Goal: Complete application form

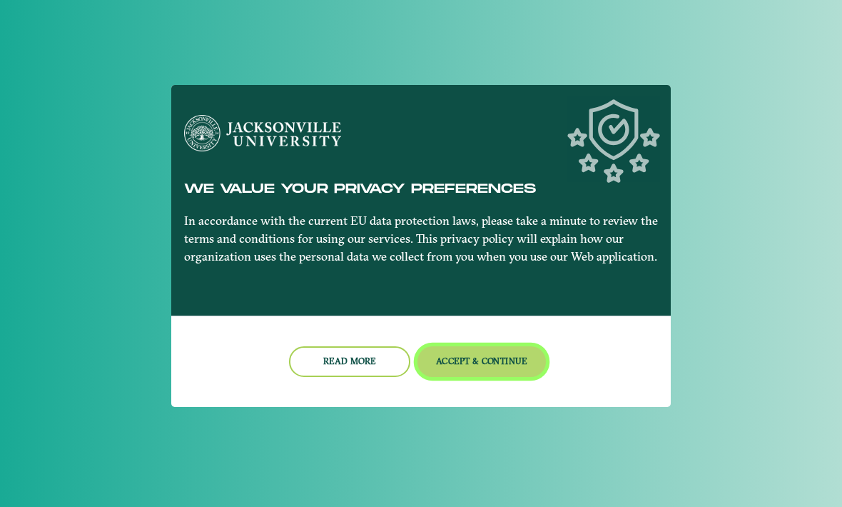
click at [481, 358] on button "Accept & Continue" at bounding box center [481, 361] width 129 height 31
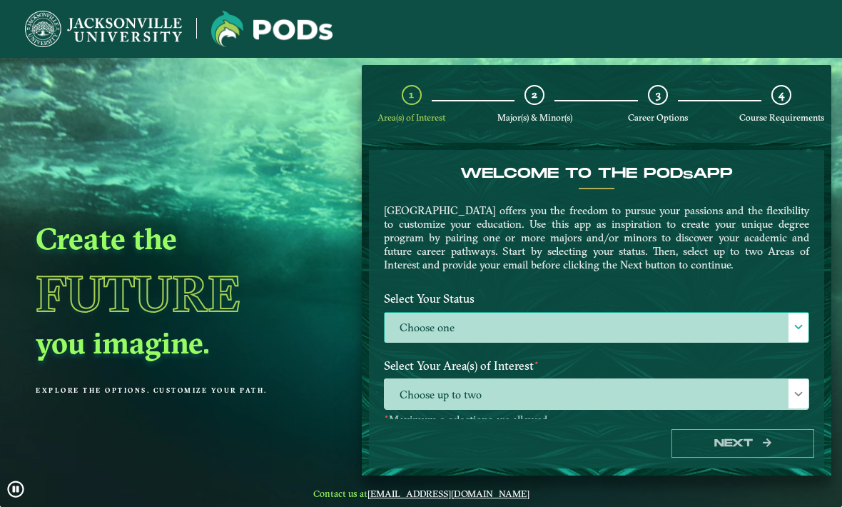
click at [454, 333] on label "Choose one" at bounding box center [597, 327] width 424 height 31
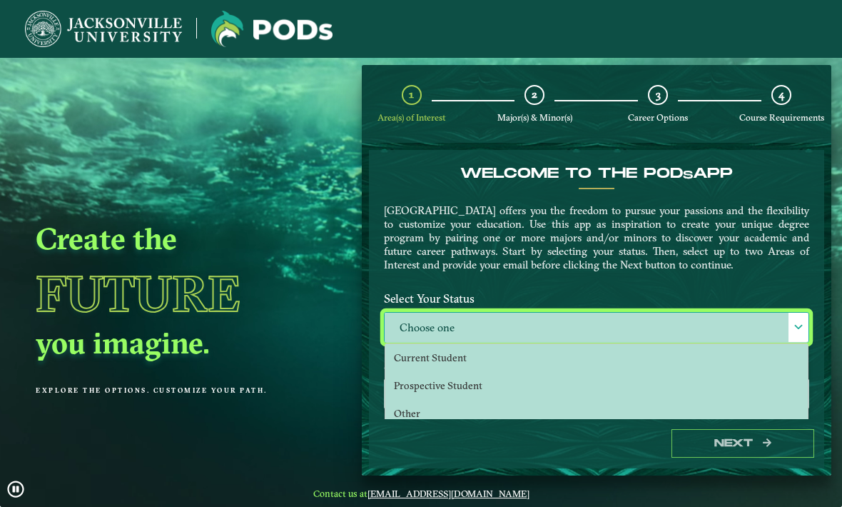
scroll to position [9, 62]
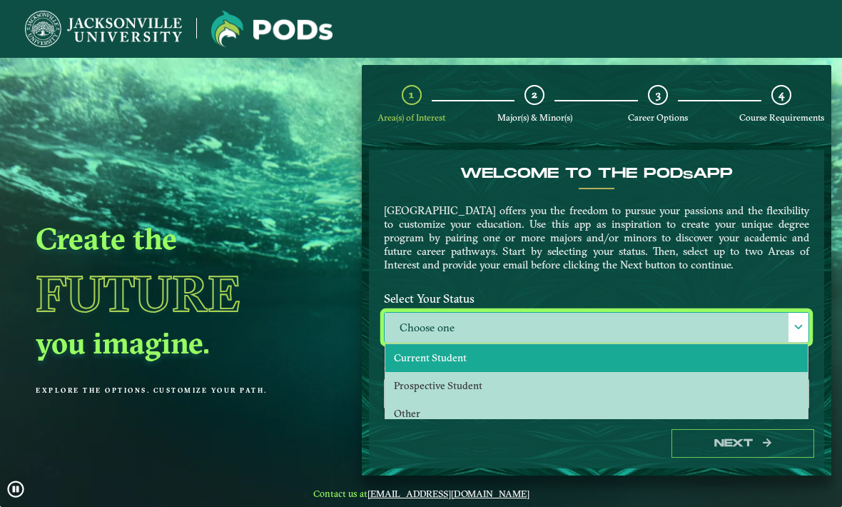
click at [488, 355] on li "Current Student" at bounding box center [596, 358] width 422 height 28
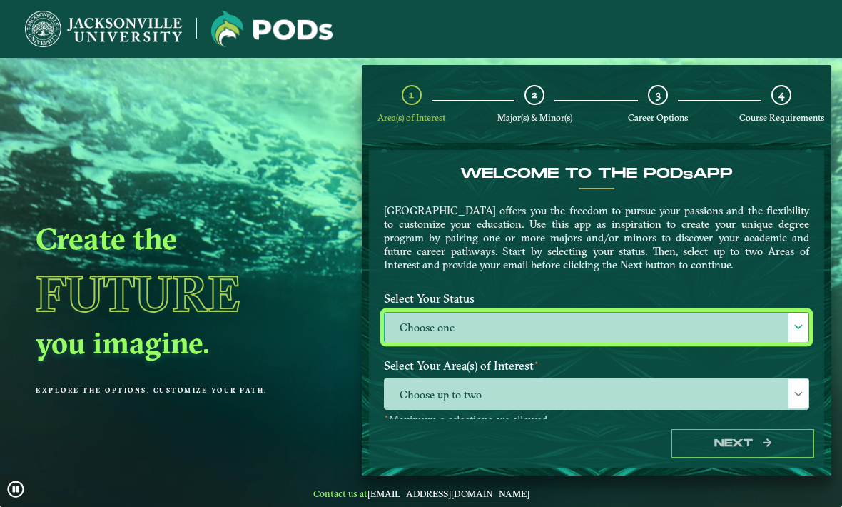
select select "[object Object]"
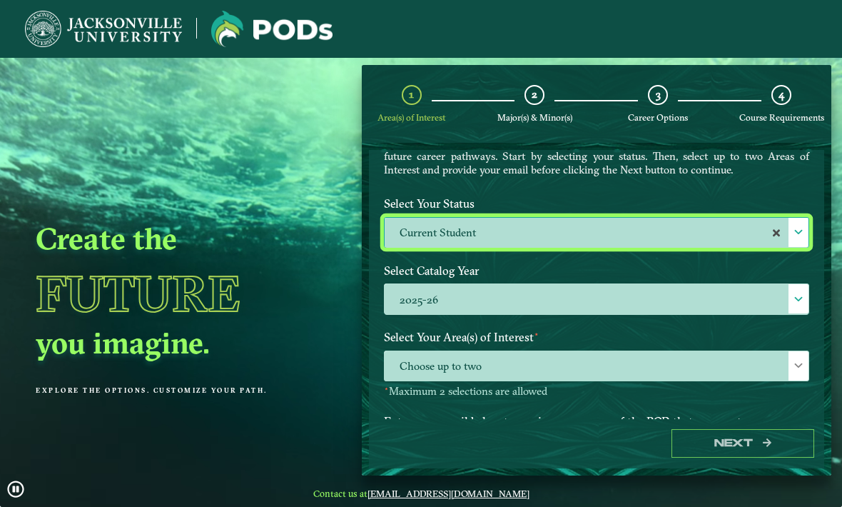
scroll to position [96, 0]
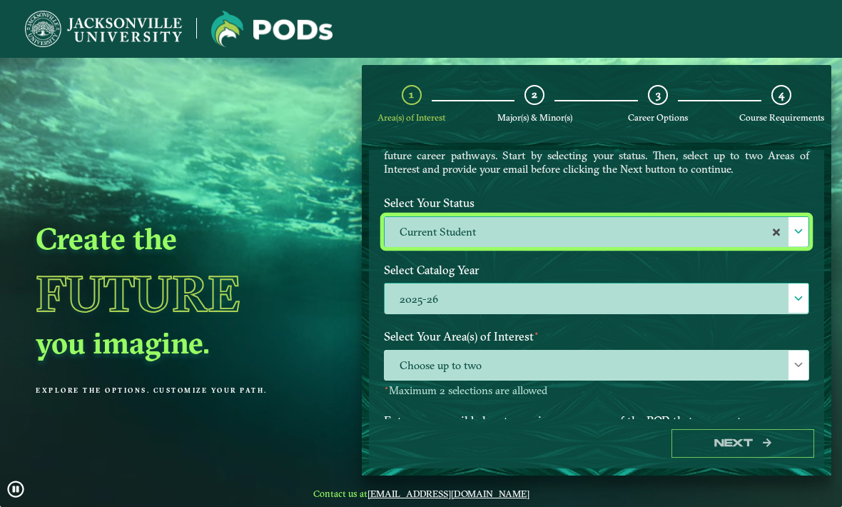
click at [676, 307] on label "2025-26" at bounding box center [597, 298] width 424 height 31
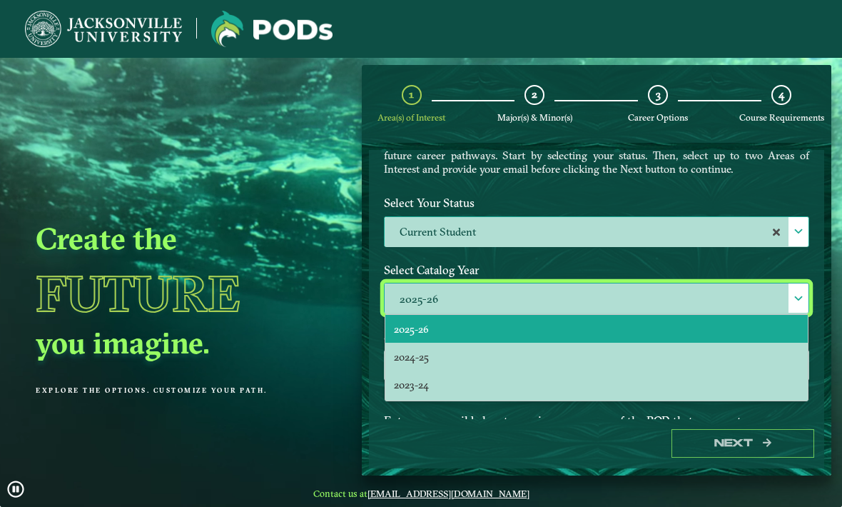
scroll to position [-1, 0]
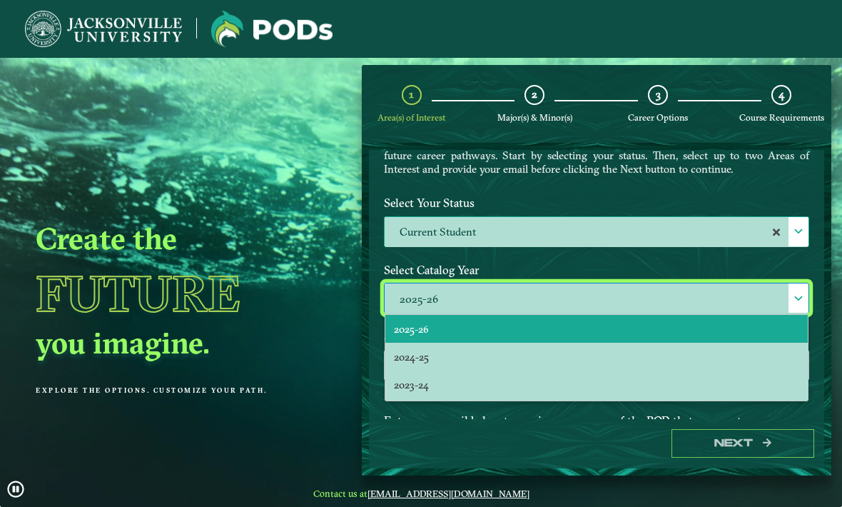
click at [708, 270] on label "Select Catalog Year" at bounding box center [596, 270] width 447 height 26
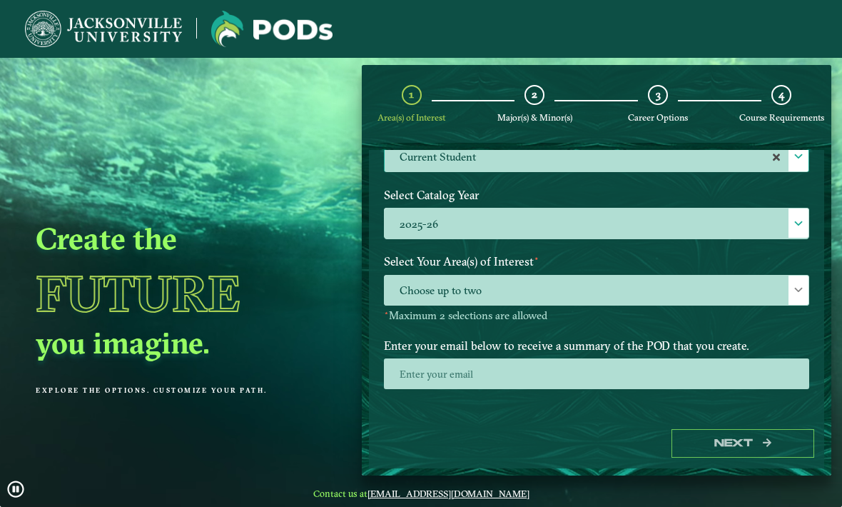
scroll to position [171, 0]
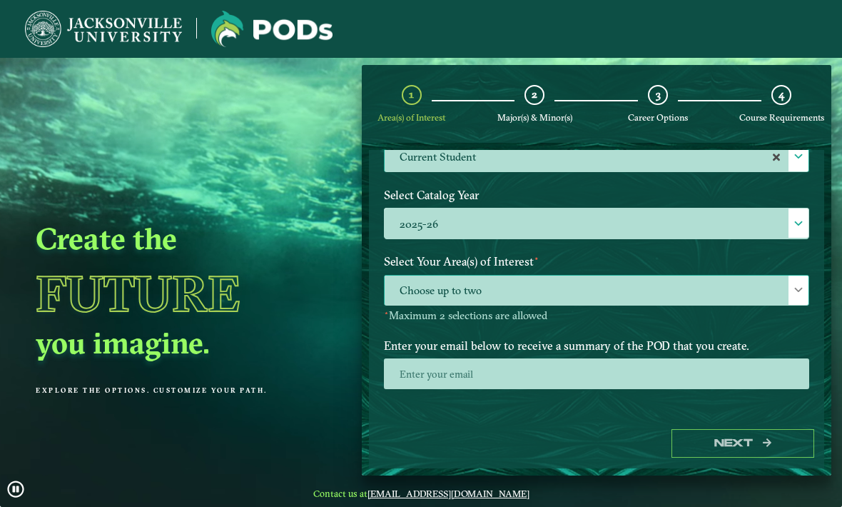
click at [684, 294] on span "Choose up to two" at bounding box center [597, 290] width 424 height 31
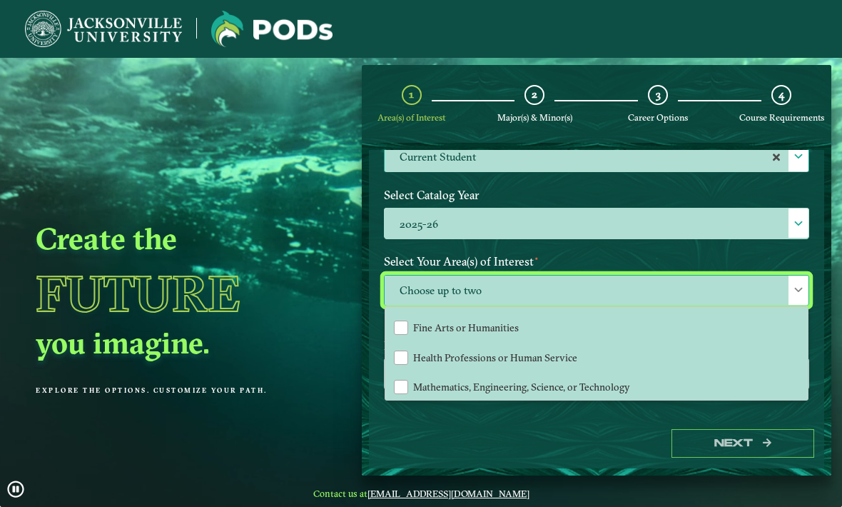
scroll to position [81, 0]
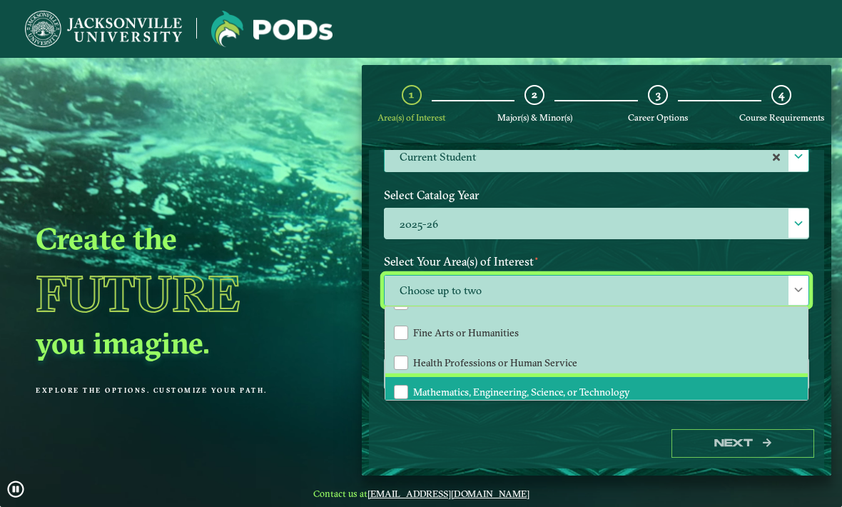
click at [625, 389] on span "Mathematics, Engineering, Science, or Technology" at bounding box center [521, 391] width 217 height 13
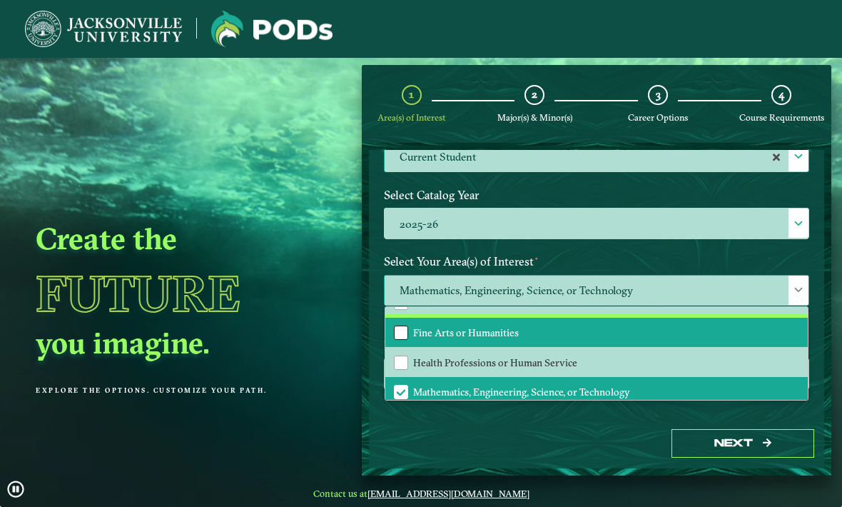
click at [402, 335] on div "Fine Arts or Humanities" at bounding box center [401, 332] width 14 height 14
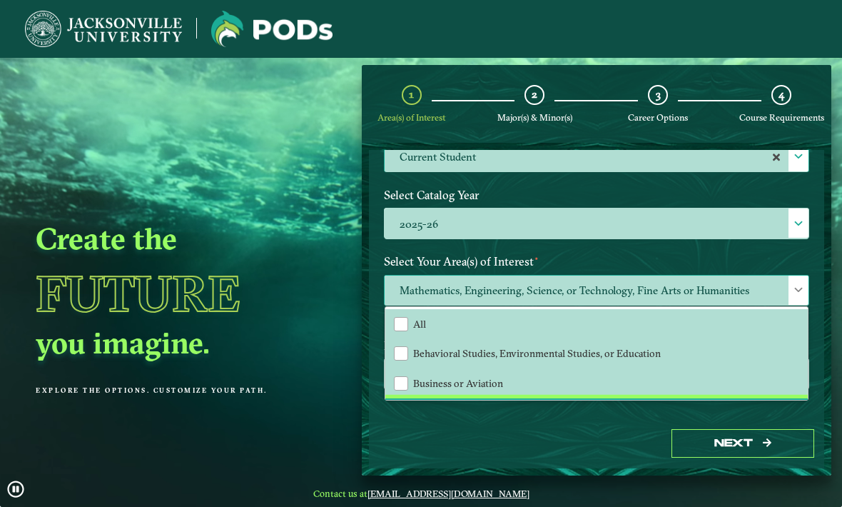
scroll to position [0, 0]
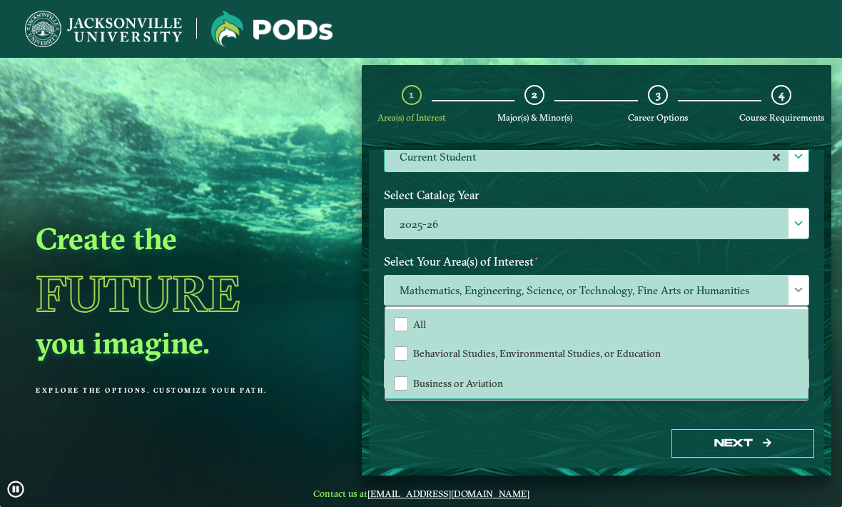
click at [642, 418] on div "Welcome to the POD s app [GEOGRAPHIC_DATA] offers you the freedom to pursue you…" at bounding box center [596, 284] width 455 height 268
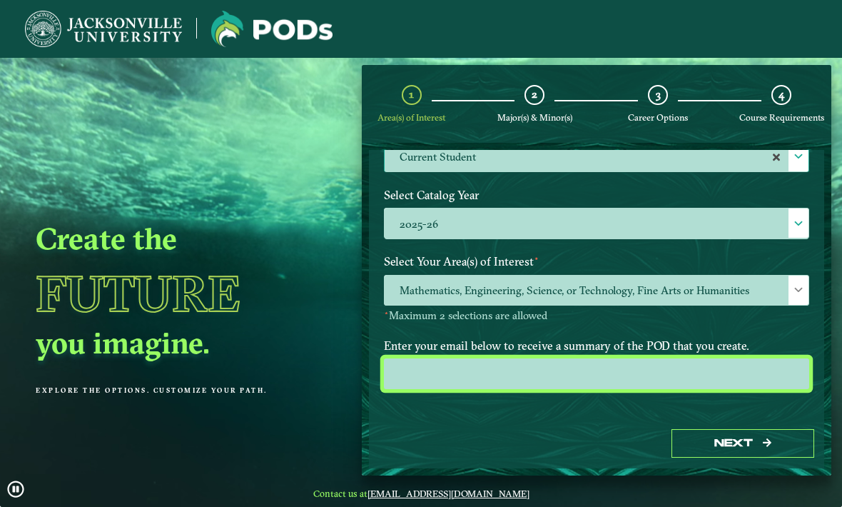
click at [670, 379] on input "email" at bounding box center [596, 373] width 425 height 31
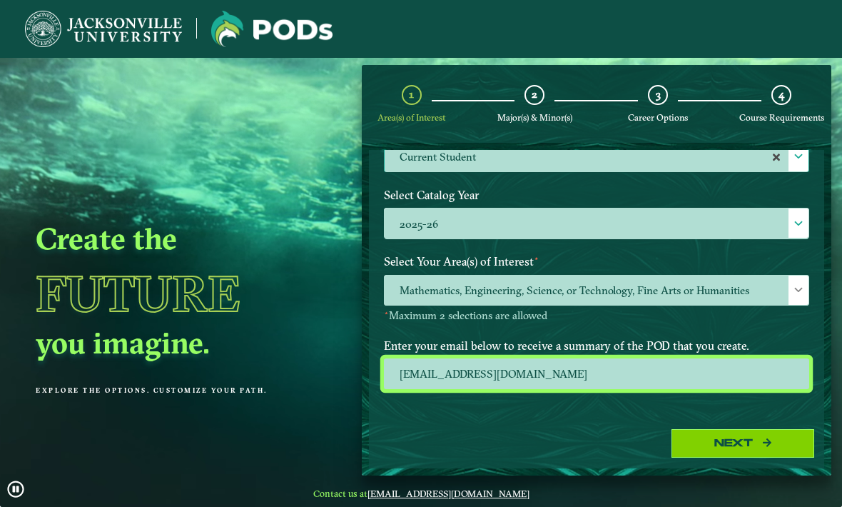
type input "[EMAIL_ADDRESS][DOMAIN_NAME]"
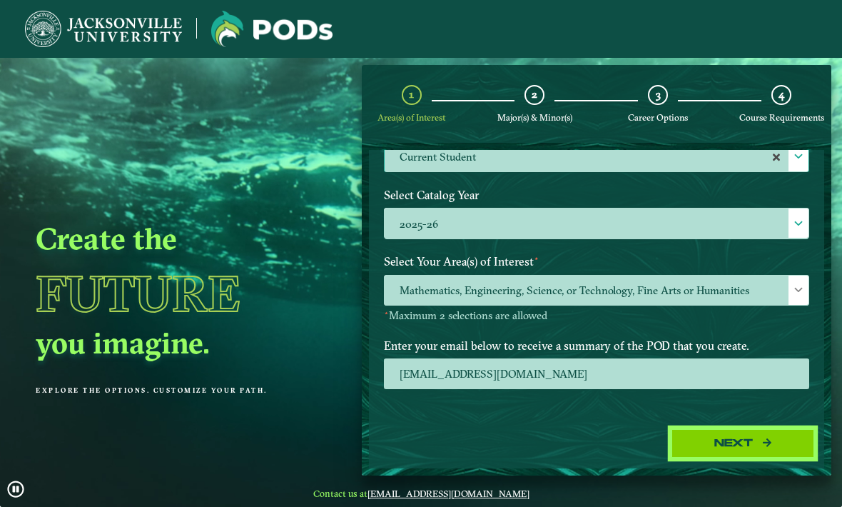
click at [771, 458] on button "Next" at bounding box center [742, 443] width 143 height 29
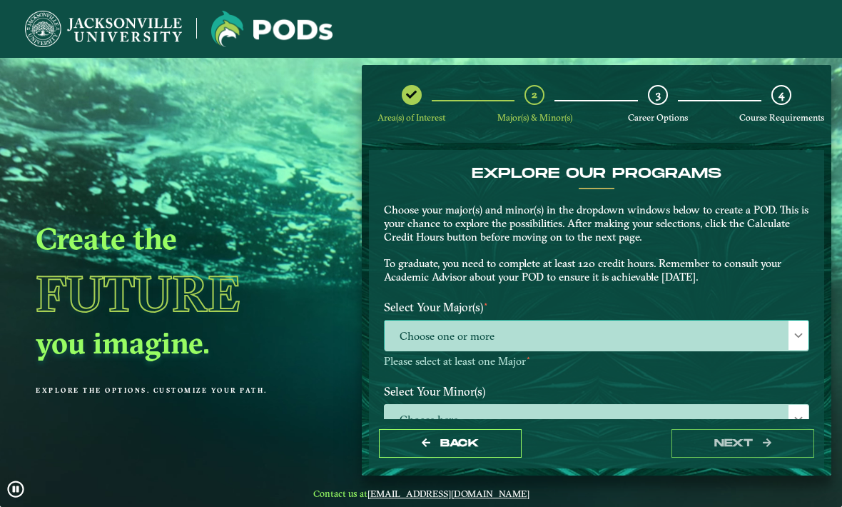
click at [606, 343] on span "Choose one or more" at bounding box center [597, 335] width 424 height 31
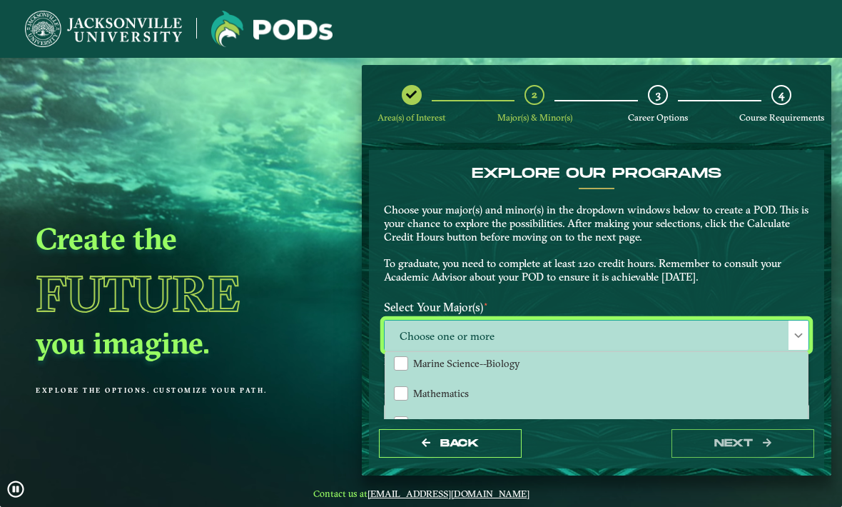
scroll to position [596, 0]
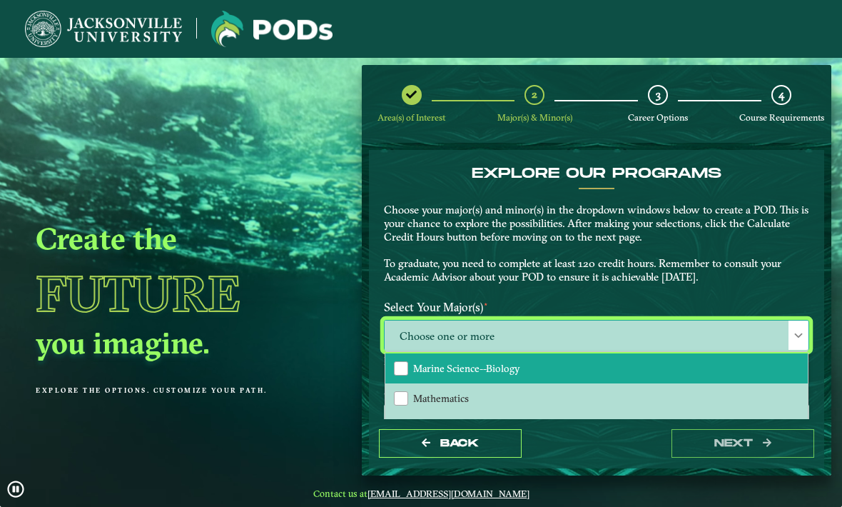
click at [523, 364] on li "Marine Science--Biology" at bounding box center [596, 368] width 422 height 30
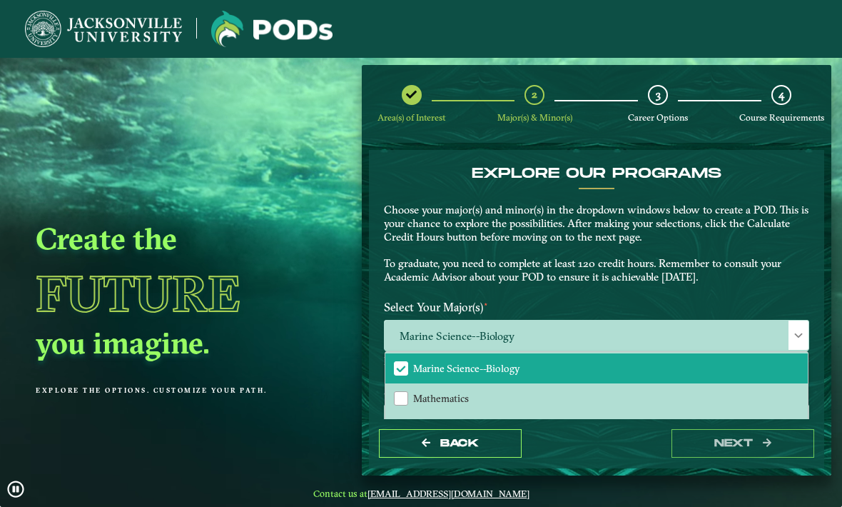
click at [671, 294] on label "Select Your Major(s) ⋆" at bounding box center [596, 307] width 447 height 26
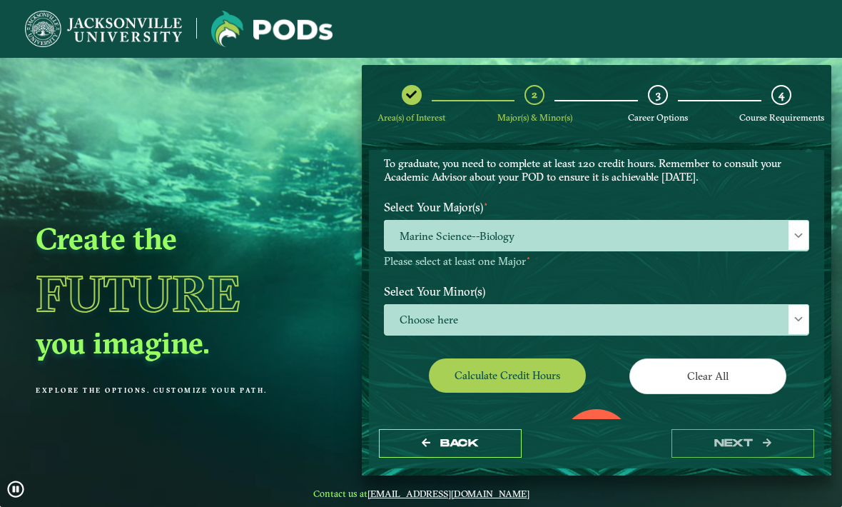
scroll to position [106, 0]
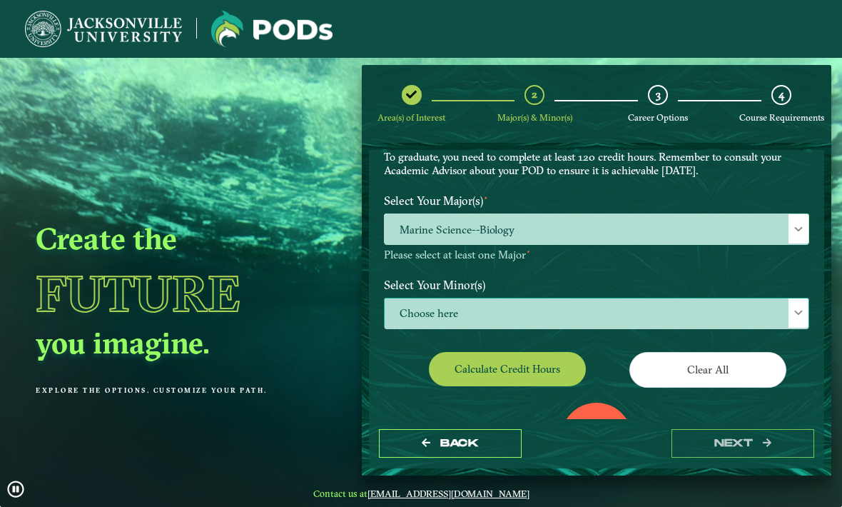
click at [699, 308] on span "Choose here" at bounding box center [597, 313] width 424 height 31
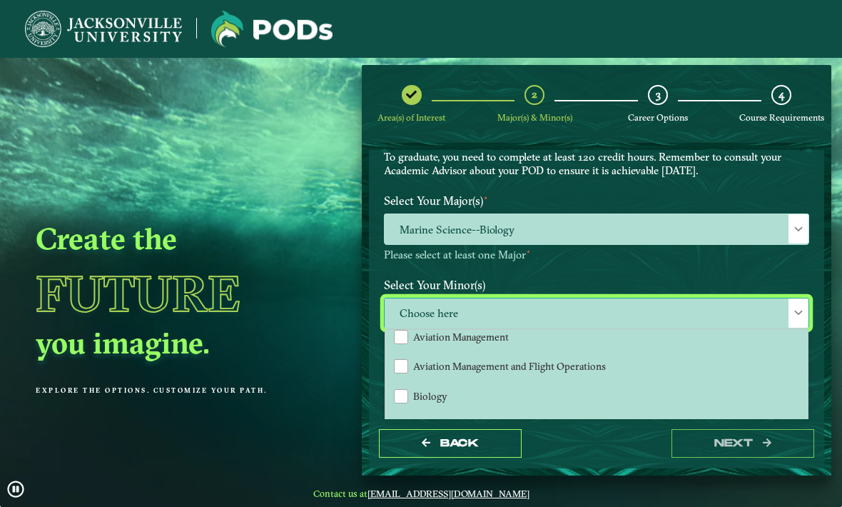
scroll to position [121, 0]
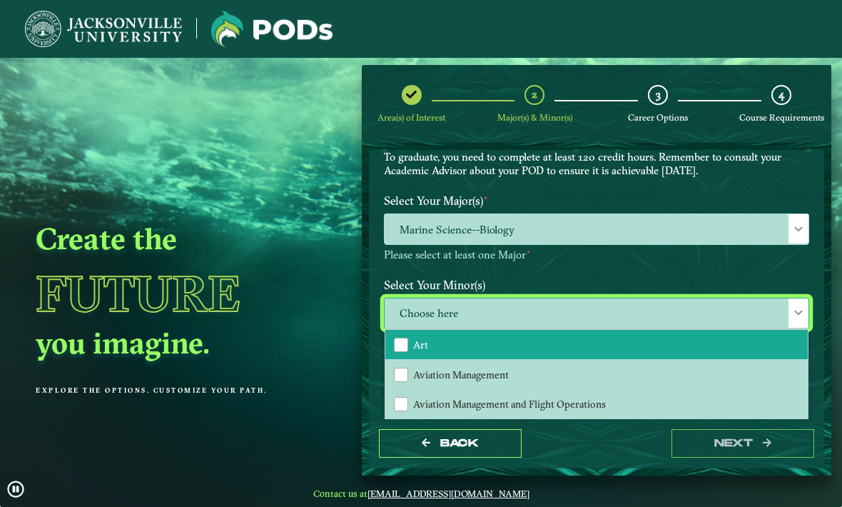
click at [596, 343] on li "Art" at bounding box center [596, 345] width 422 height 30
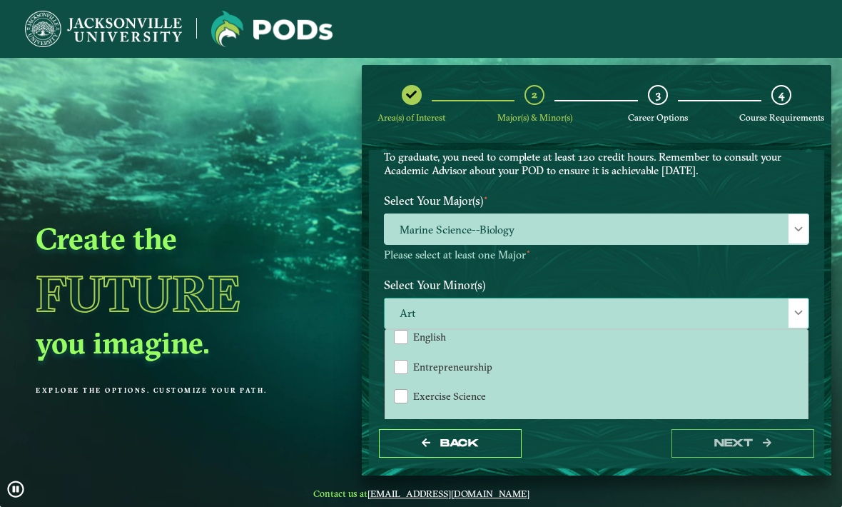
scroll to position [599, 0]
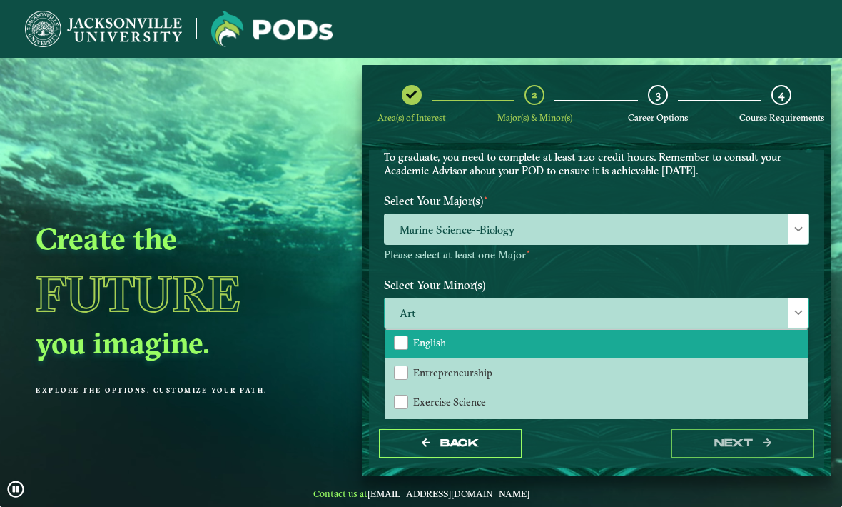
click at [584, 347] on li "English" at bounding box center [596, 342] width 422 height 30
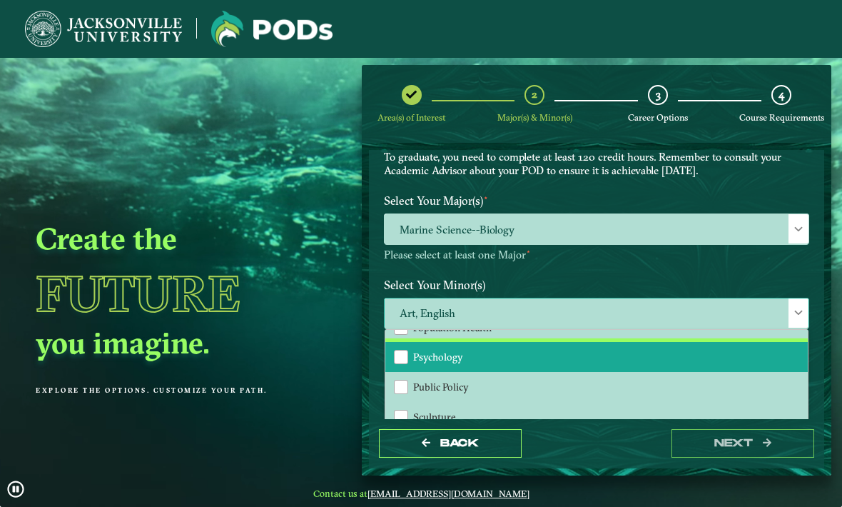
click at [609, 355] on li "Psychology" at bounding box center [596, 357] width 422 height 30
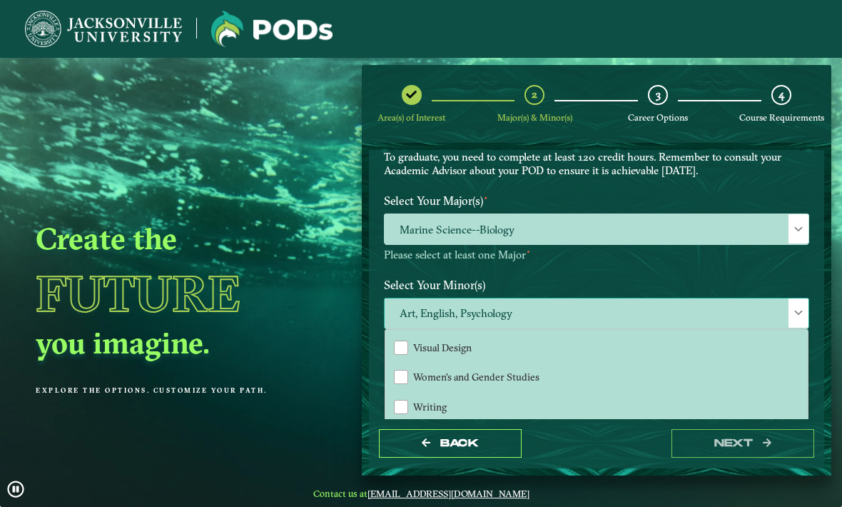
scroll to position [1547, 0]
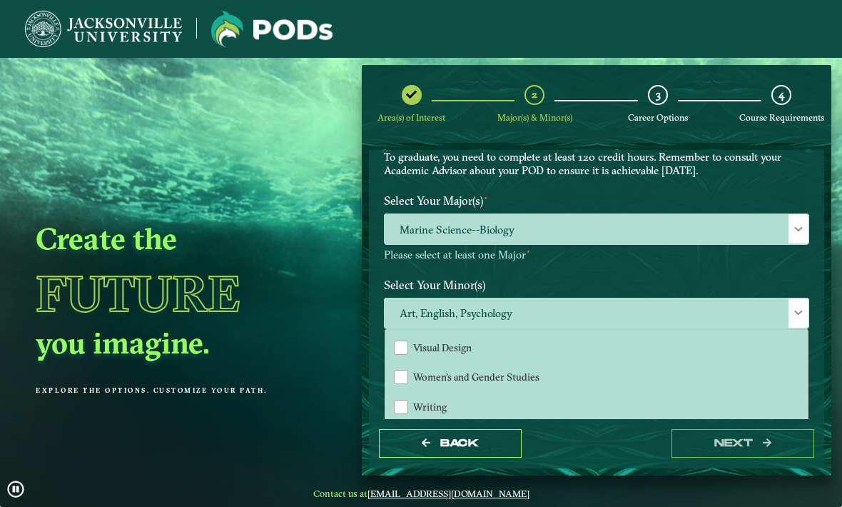
click at [614, 464] on div "Back next" at bounding box center [596, 443] width 455 height 49
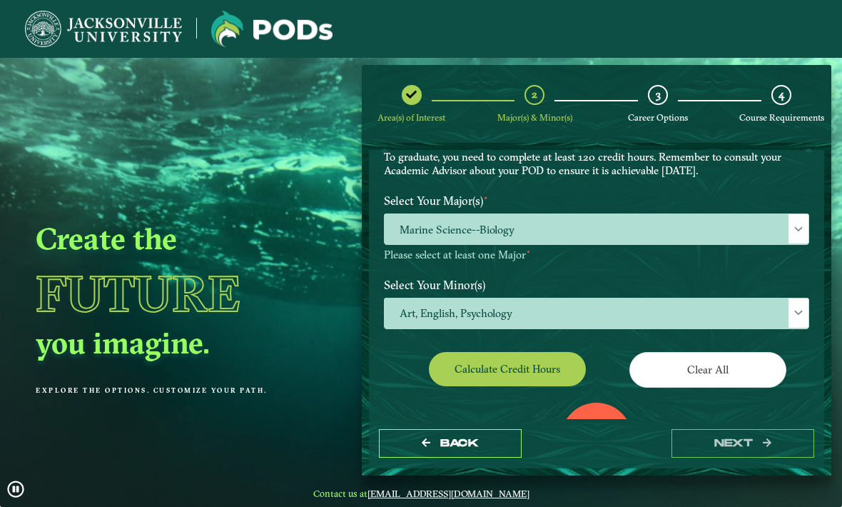
click at [574, 354] on button "Calculate credit hours" at bounding box center [507, 369] width 157 height 34
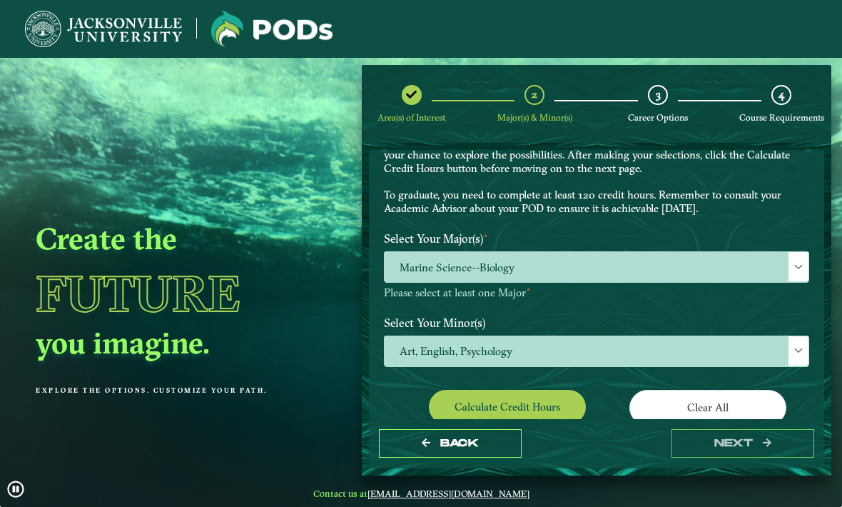
scroll to position [66, 0]
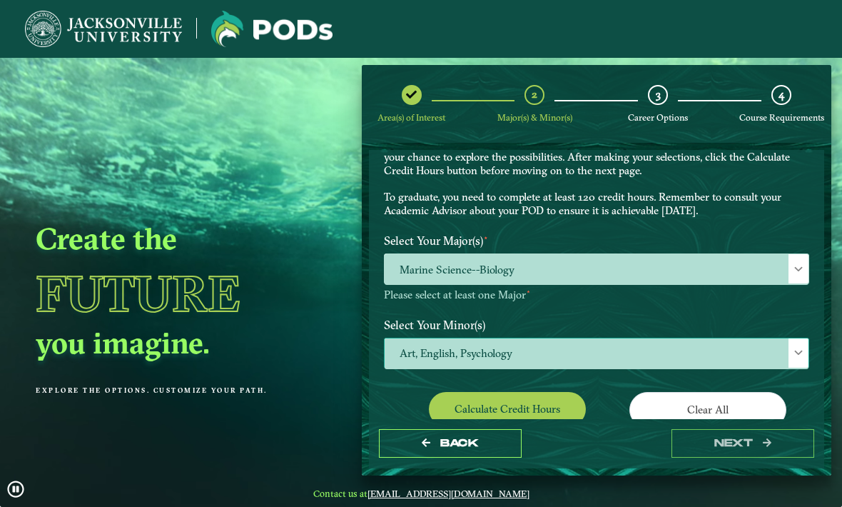
click at [716, 344] on span "Art, English, Psychology" at bounding box center [597, 353] width 424 height 31
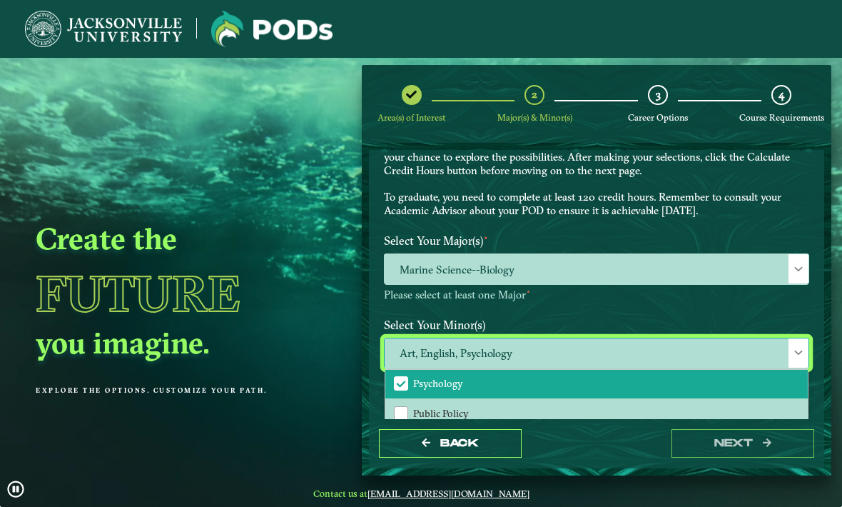
scroll to position [1271, 0]
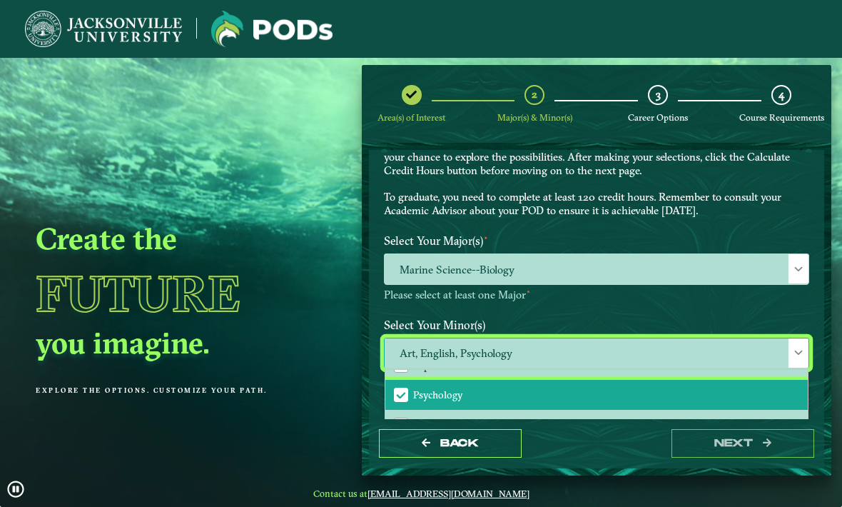
click at [676, 390] on li "Psychology" at bounding box center [596, 395] width 422 height 30
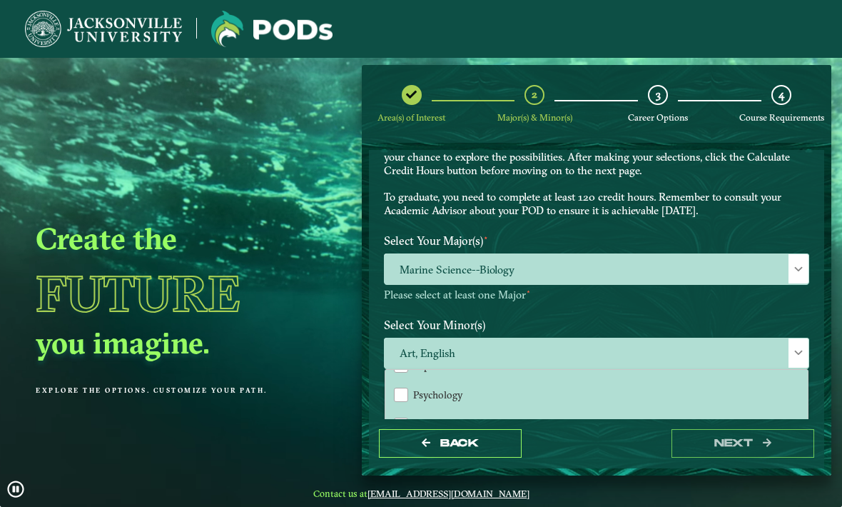
click at [723, 319] on label "Select Your Minor(s)" at bounding box center [596, 324] width 447 height 26
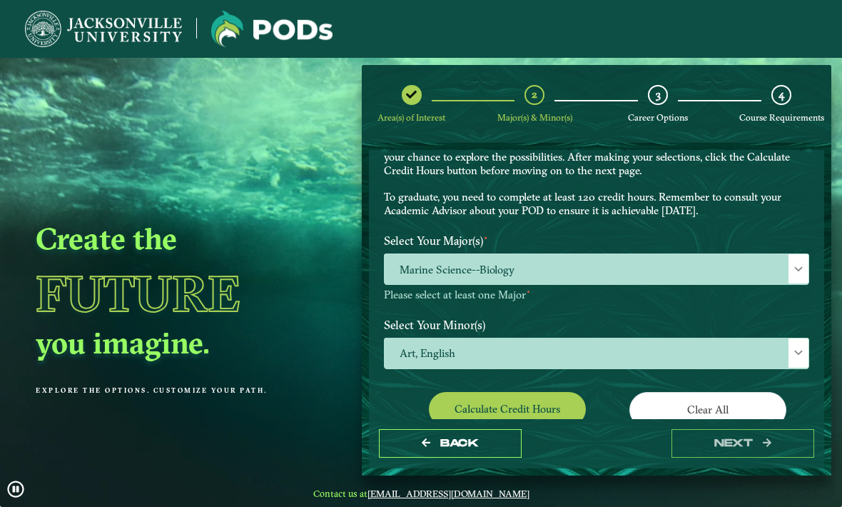
click at [551, 400] on button "Calculate credit hours" at bounding box center [507, 409] width 157 height 34
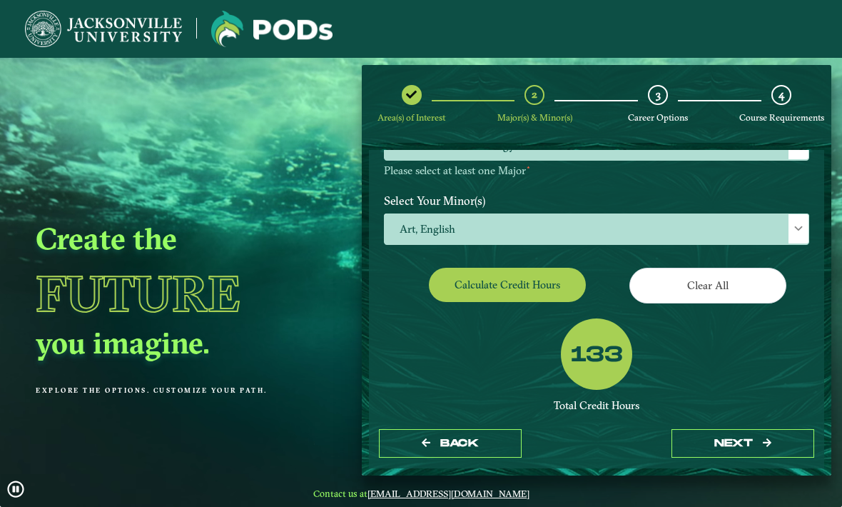
scroll to position [190, 0]
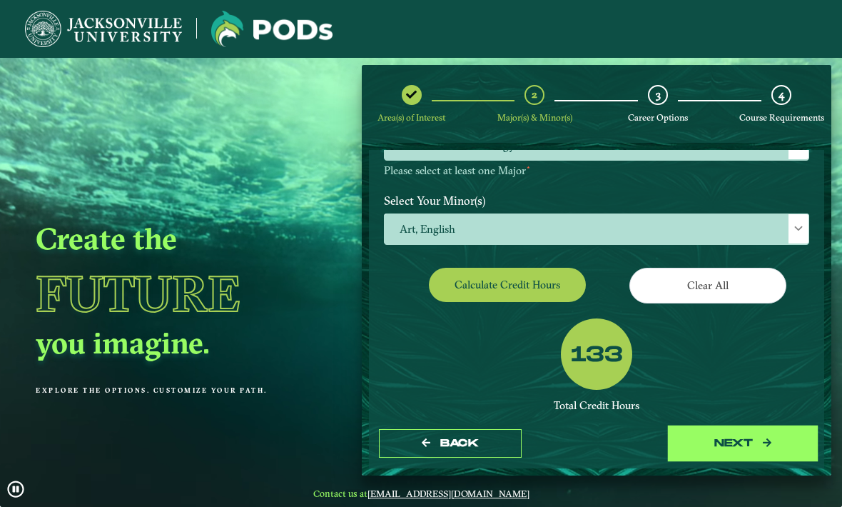
click at [748, 458] on button "next" at bounding box center [742, 443] width 143 height 29
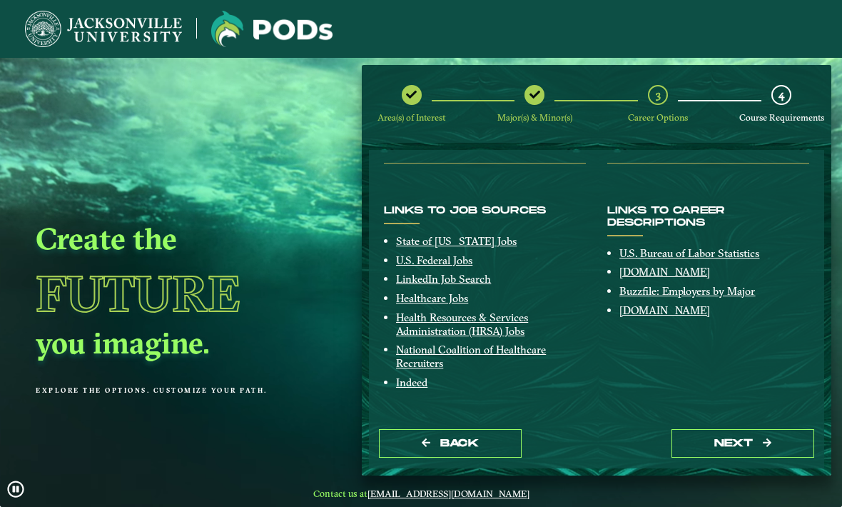
scroll to position [321, 0]
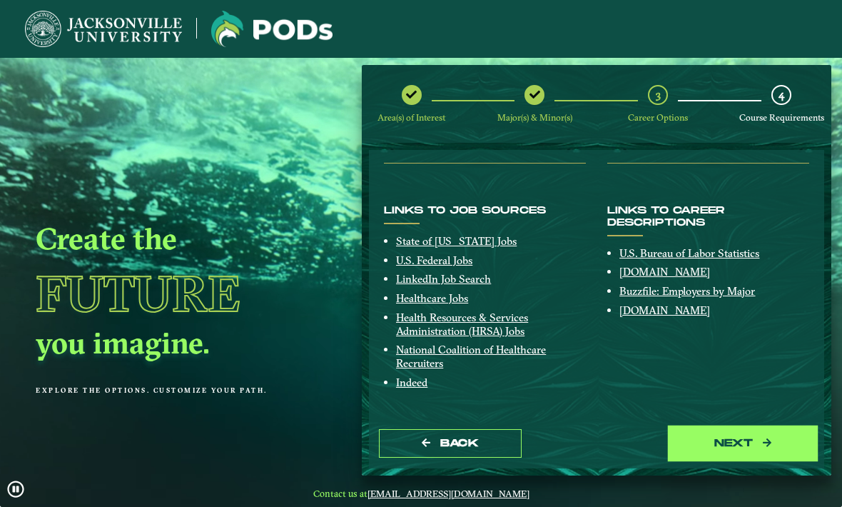
click at [771, 447] on icon "submit" at bounding box center [767, 442] width 9 height 10
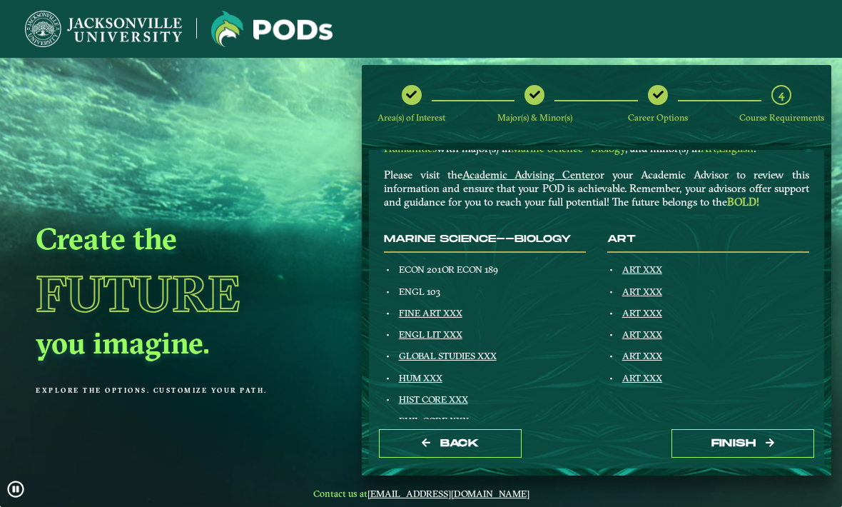
scroll to position [98, 0]
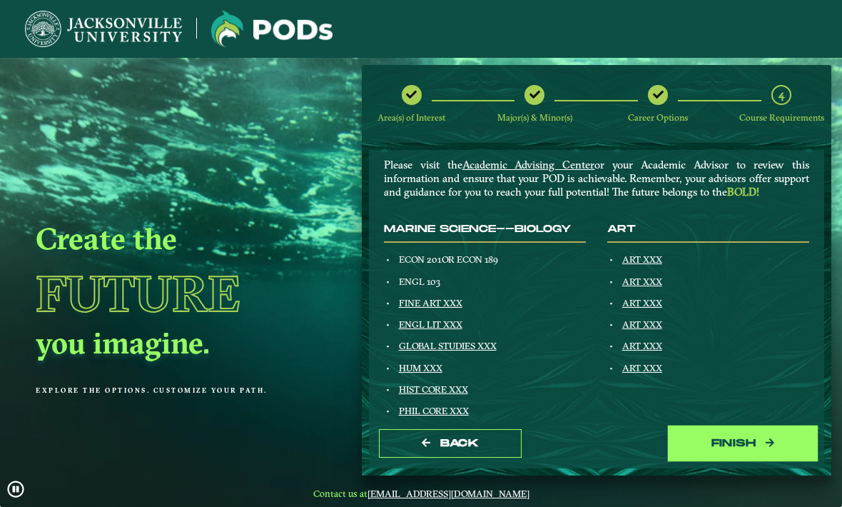
click at [716, 454] on button "Finish" at bounding box center [742, 443] width 143 height 29
